Goal: Complete application form

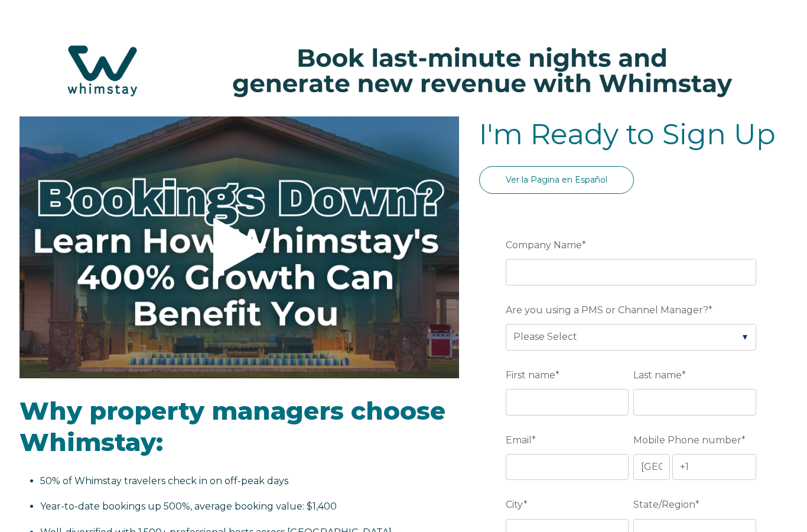
select select "US"
select select "Standard"
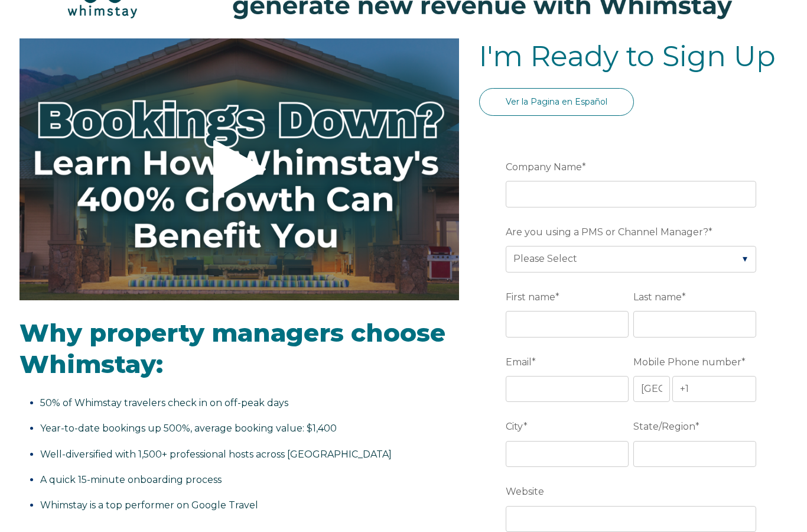
scroll to position [79, 0]
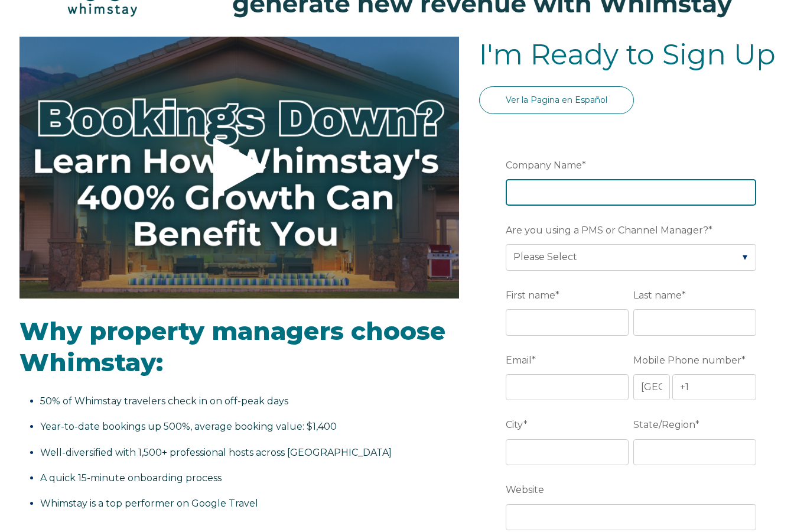
click at [584, 201] on input "Company Name *" at bounding box center [631, 193] width 250 height 26
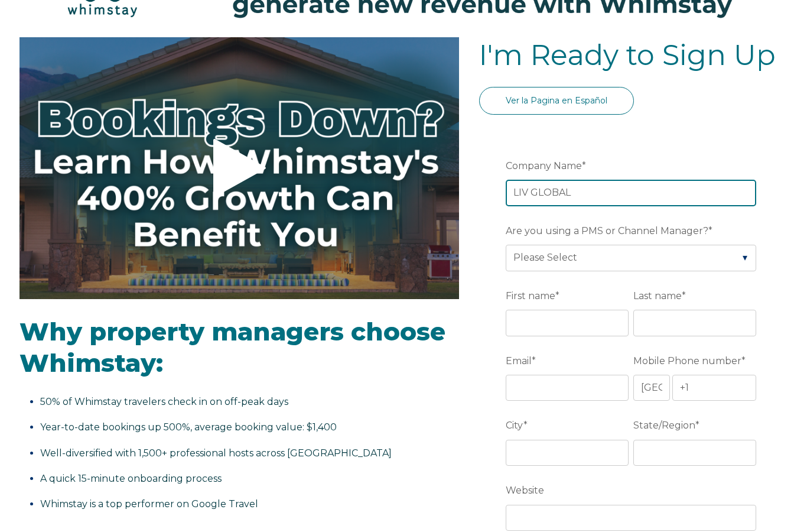
type input "LIV GLOBAL"
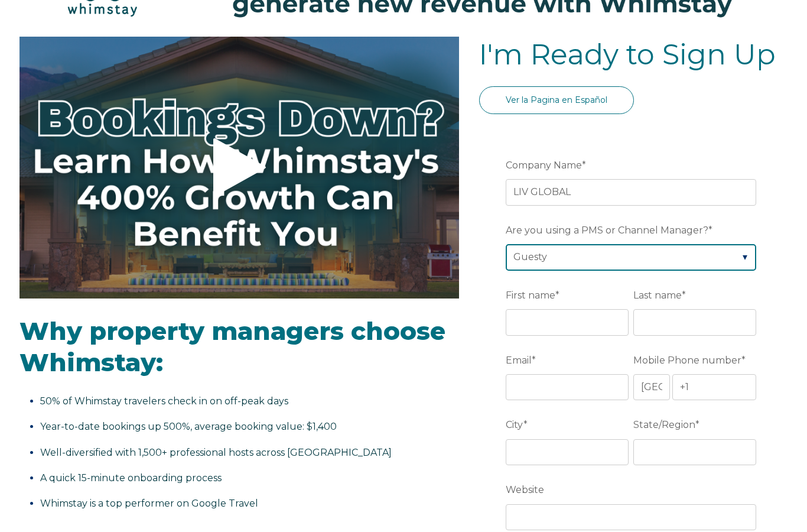
scroll to position [80, 0]
select select "Hostaway"
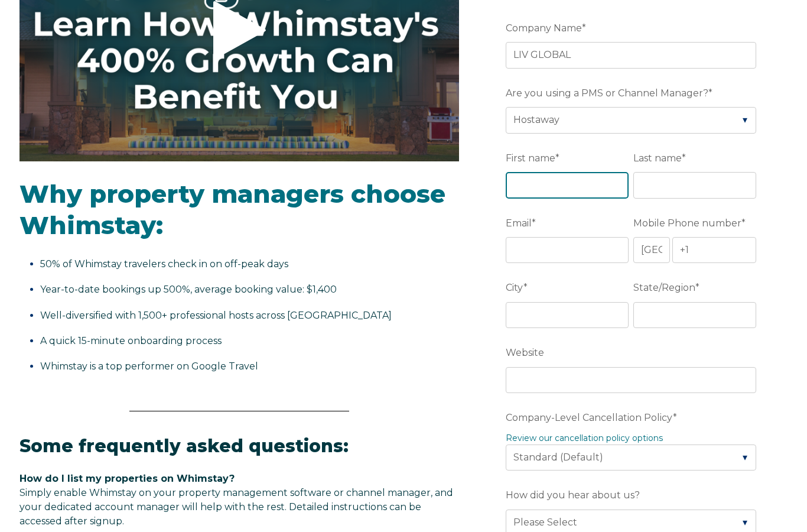
click at [537, 186] on input "First name *" at bounding box center [567, 186] width 123 height 26
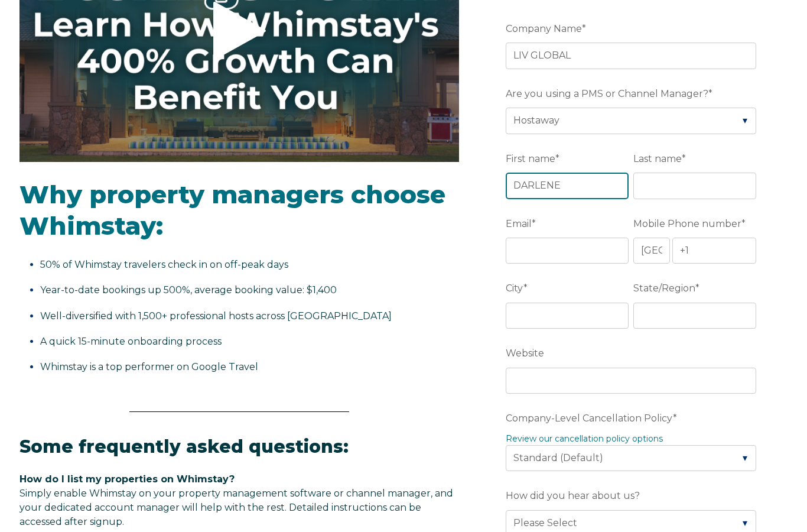
type input "DARLENE"
type input "H"
type input "RHODEN"
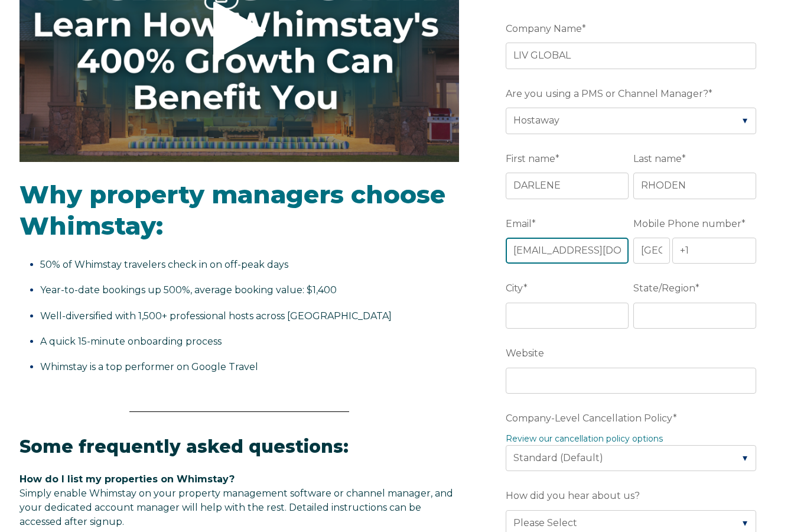
type input "[EMAIL_ADDRESS][DOMAIN_NAME]"
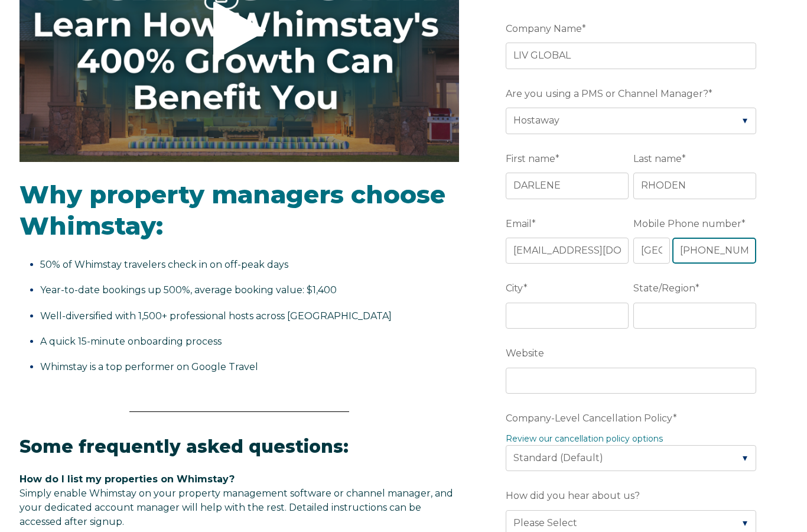
type input "[PHONE_NUMBER]"
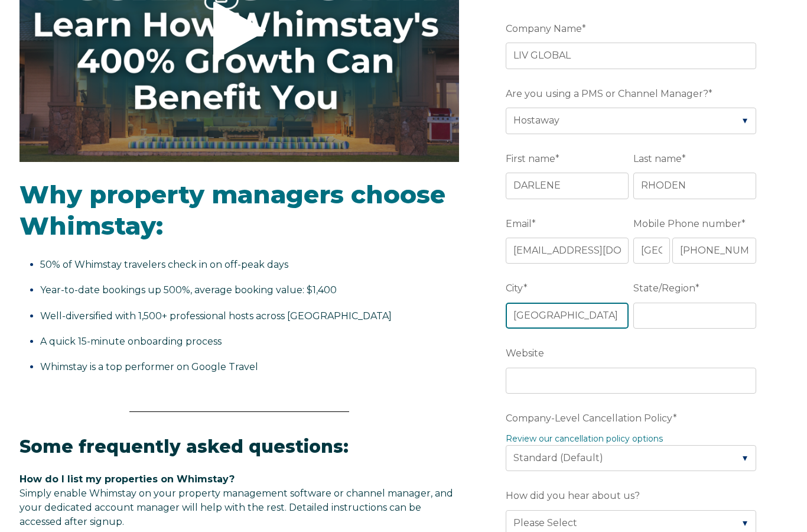
type input "[GEOGRAPHIC_DATA]"
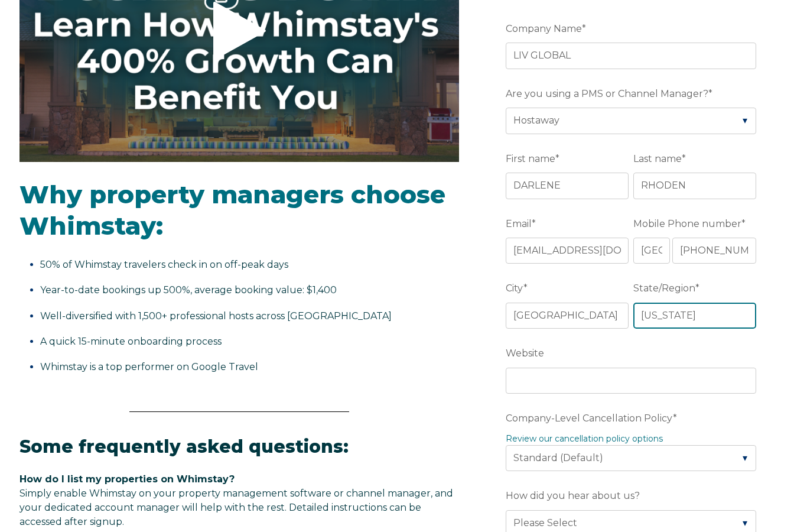
type input "[US_STATE]"
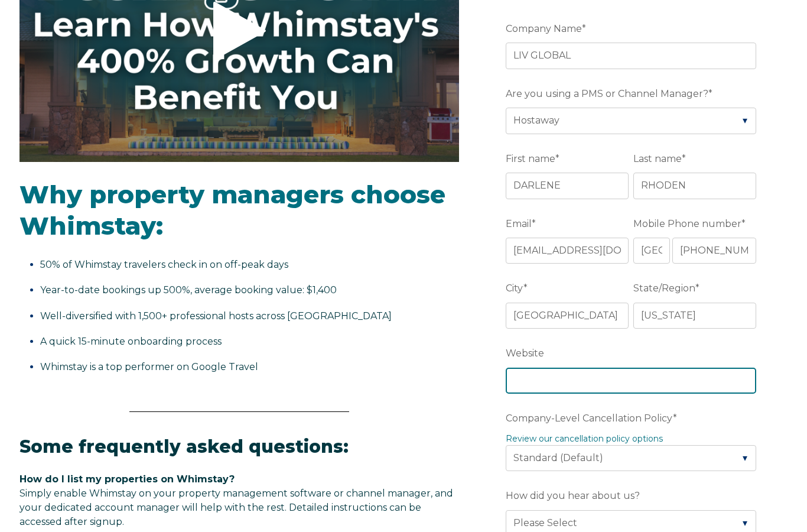
paste input "[URL][DOMAIN_NAME]"
type input "h"
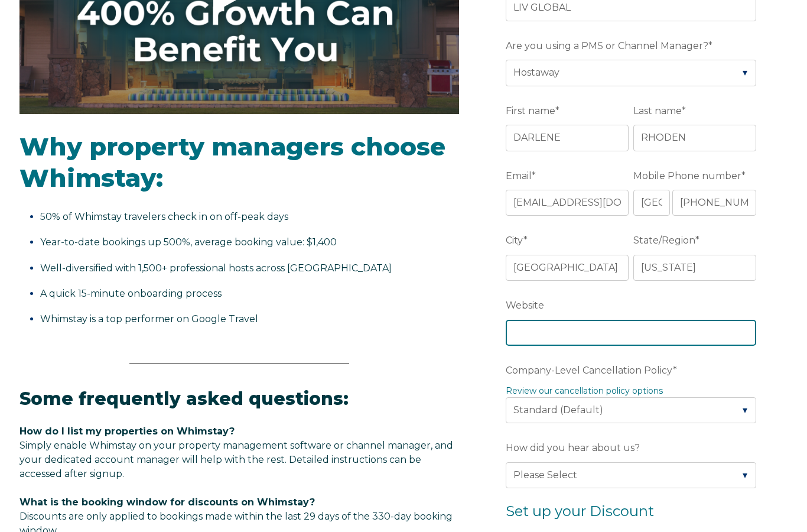
scroll to position [263, 0]
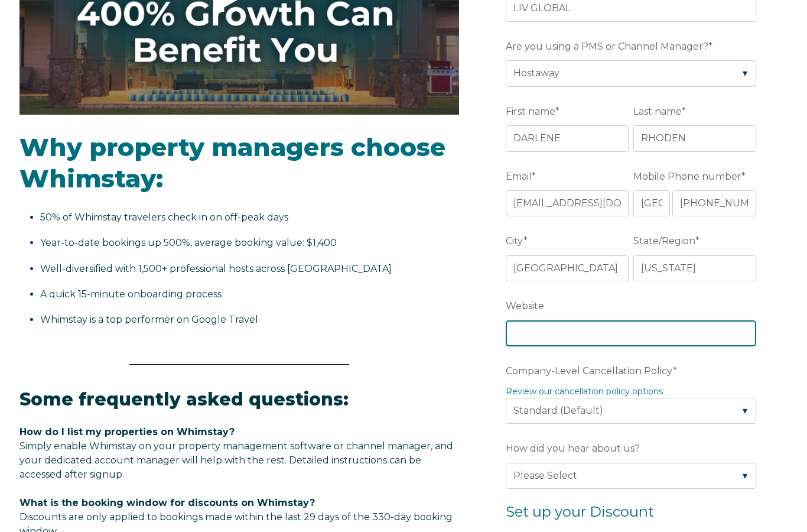
paste input "[URL][DOMAIN_NAME]"
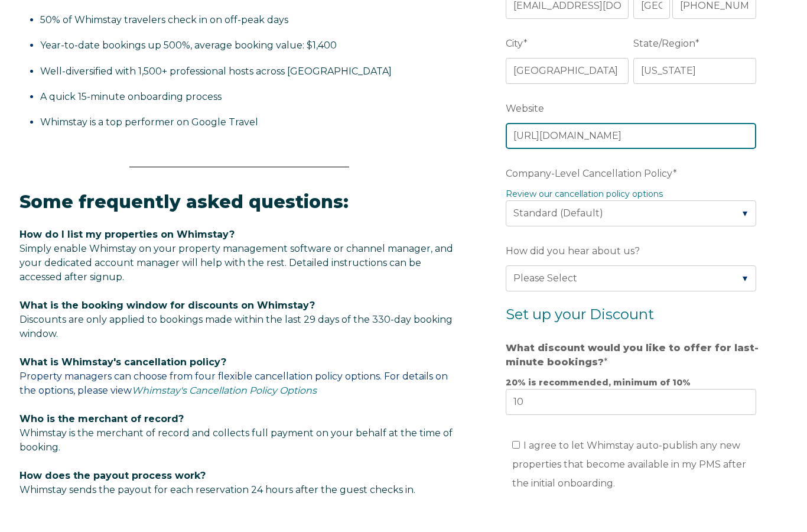
scroll to position [509, 0]
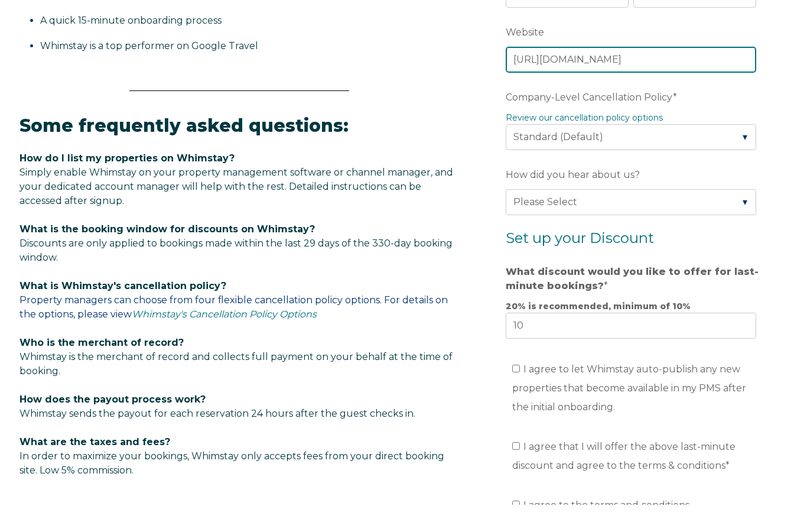
type input "[URL][DOMAIN_NAME]"
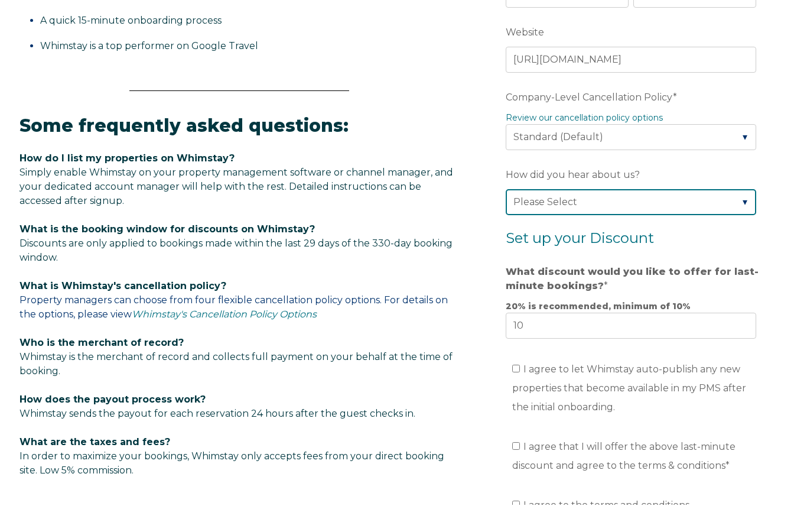
scroll to position [537, 0]
select select "Other"
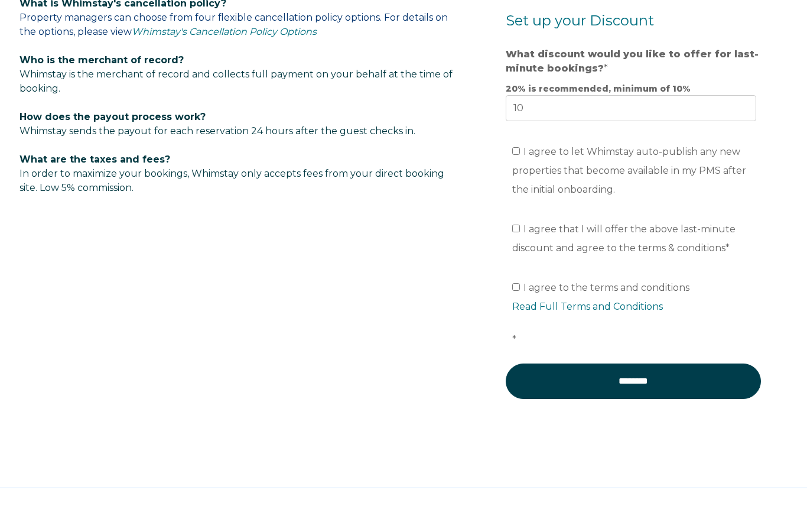
scroll to position [804, 0]
type input "HOSTAWAY"
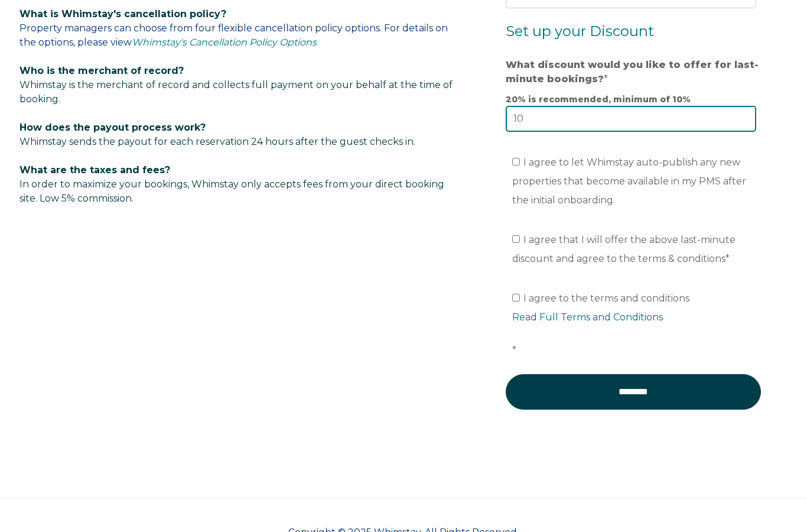
type input "1"
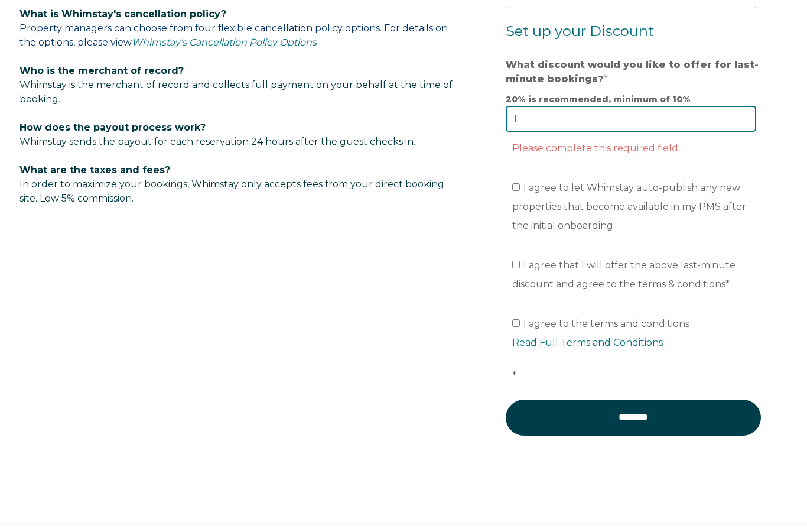
type input "10"
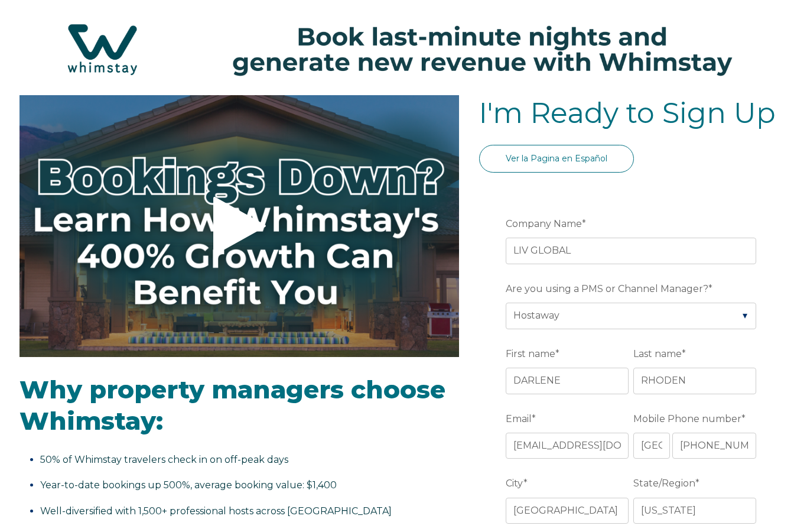
scroll to position [0, 0]
